Goal: Transaction & Acquisition: Purchase product/service

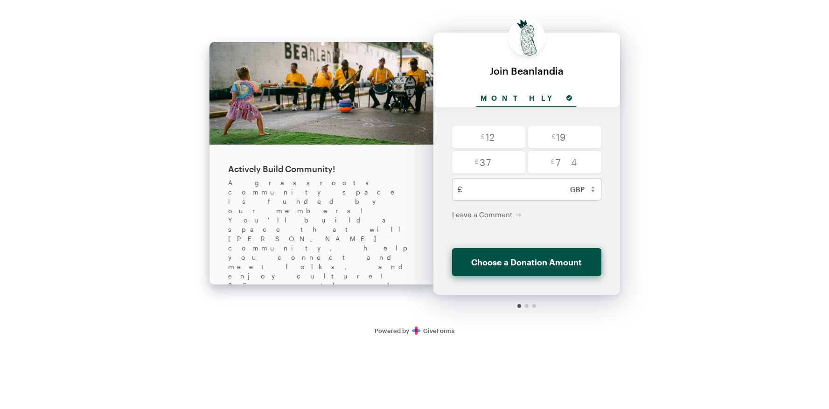
select select "gbp"
click at [529, 305] on div at bounding box center [526, 306] width 187 height 22
click at [521, 312] on div at bounding box center [526, 306] width 187 height 22
click at [524, 309] on div at bounding box center [526, 306] width 187 height 22
click at [525, 306] on div at bounding box center [527, 306] width 4 height 4
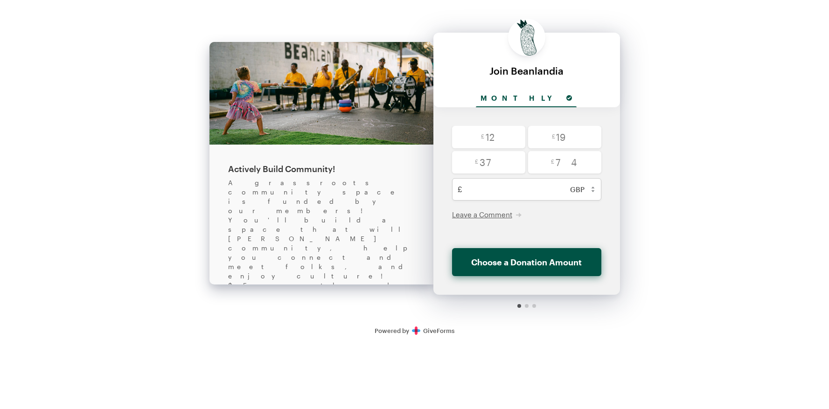
click at [528, 306] on div at bounding box center [527, 306] width 4 height 4
click at [536, 305] on div at bounding box center [526, 306] width 187 height 22
click at [506, 285] on div "£ 12 £ 19 £ 37 £ 74 Minimum amount is $5.00 £ USD ($) CAD (C$) AUD (A$) GBP (£)…" at bounding box center [526, 201] width 187 height 188
click at [495, 192] on input "text" at bounding box center [536, 189] width 141 height 22
